Goal: Register for event/course

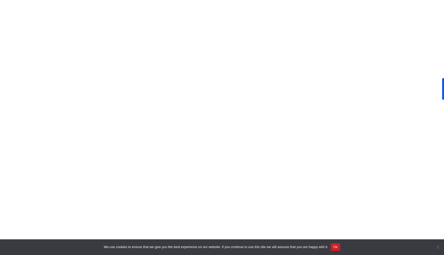
scroll to position [223, 0]
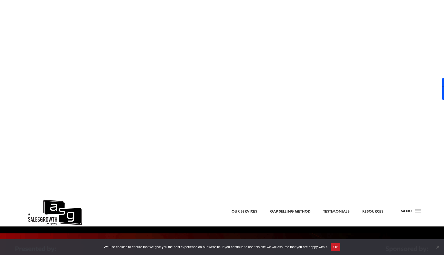
type input "[PERSON_NAME][EMAIL_ADDRESS][PERSON_NAME][DOMAIN_NAME]"
type input "[PERSON_NAME]"
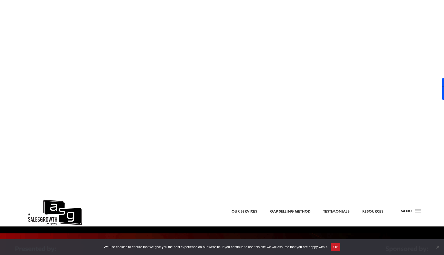
paste input "[URL][DOMAIN_NAME][PERSON_NAME]"
type input "[URL][DOMAIN_NAME][PERSON_NAME]"
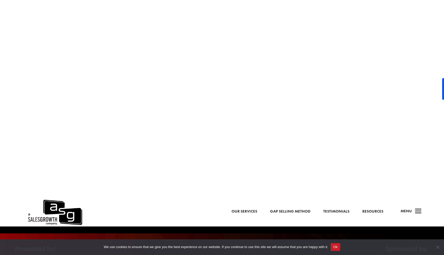
select select "Senior Leadership (VP of Sales, VP of Enablement, etc)"
select select "1-9"
